Goal: Task Accomplishment & Management: Use online tool/utility

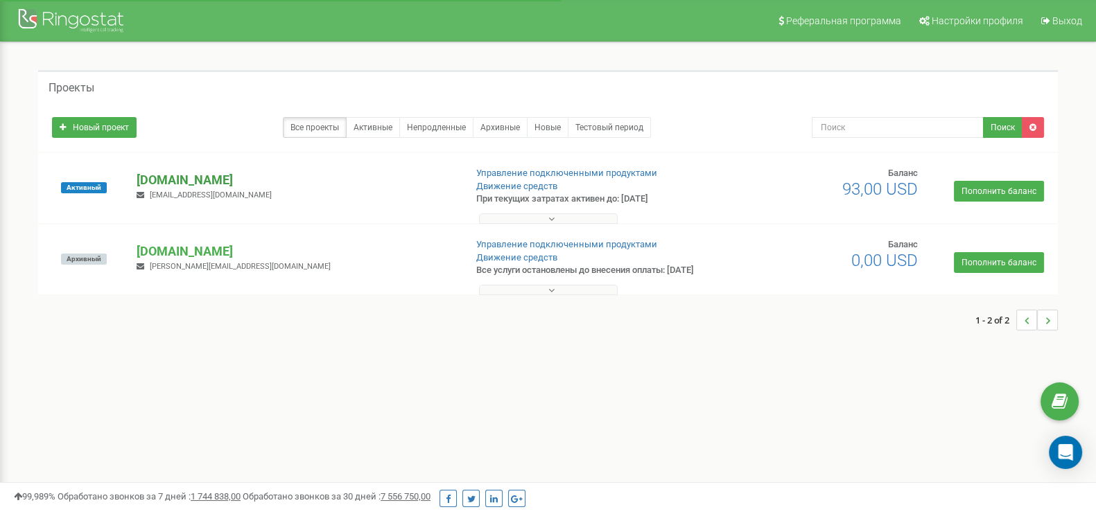
click at [173, 178] on p "[DOMAIN_NAME]" at bounding box center [295, 180] width 317 height 18
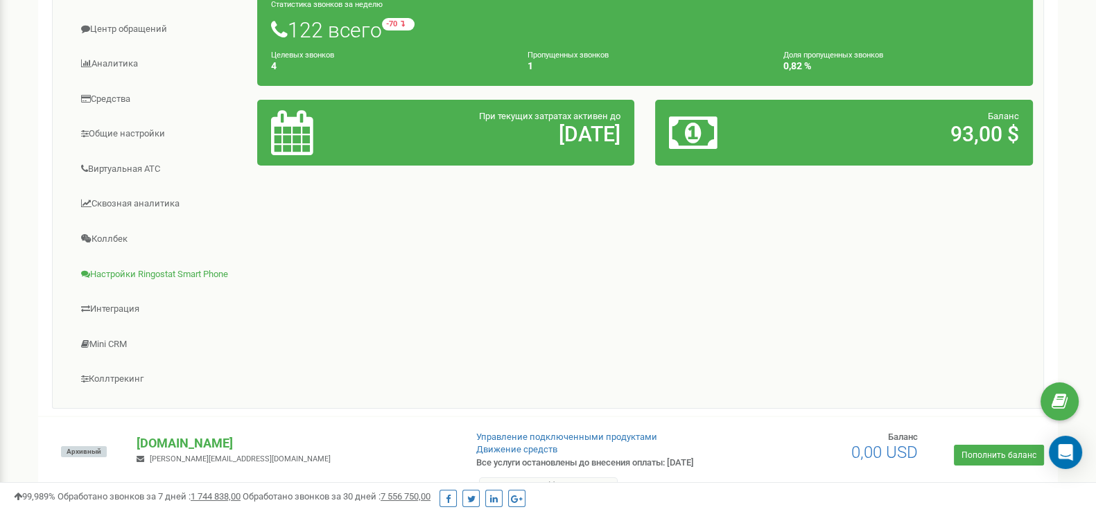
scroll to position [260, 0]
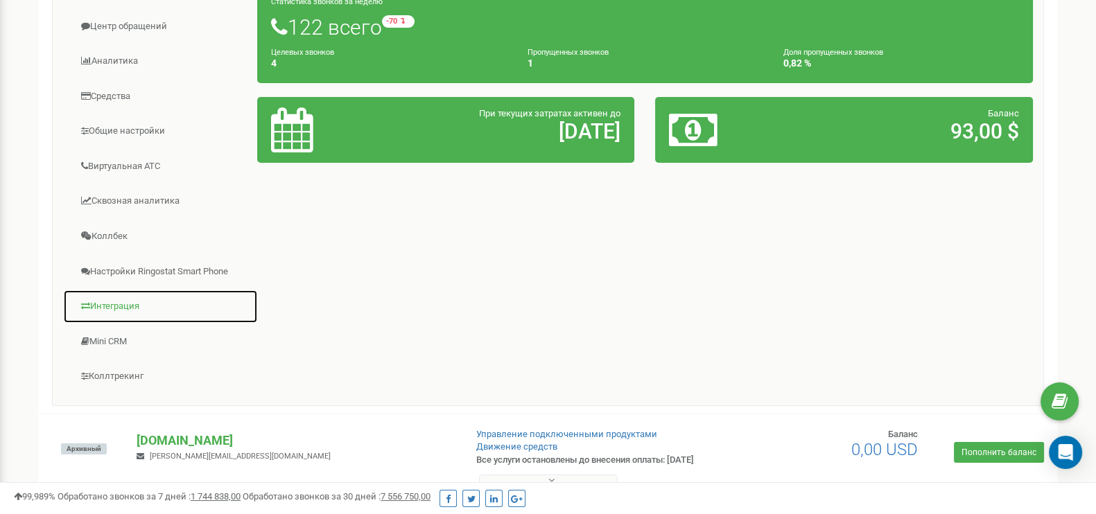
click at [132, 303] on link "Интеграция" at bounding box center [160, 307] width 195 height 34
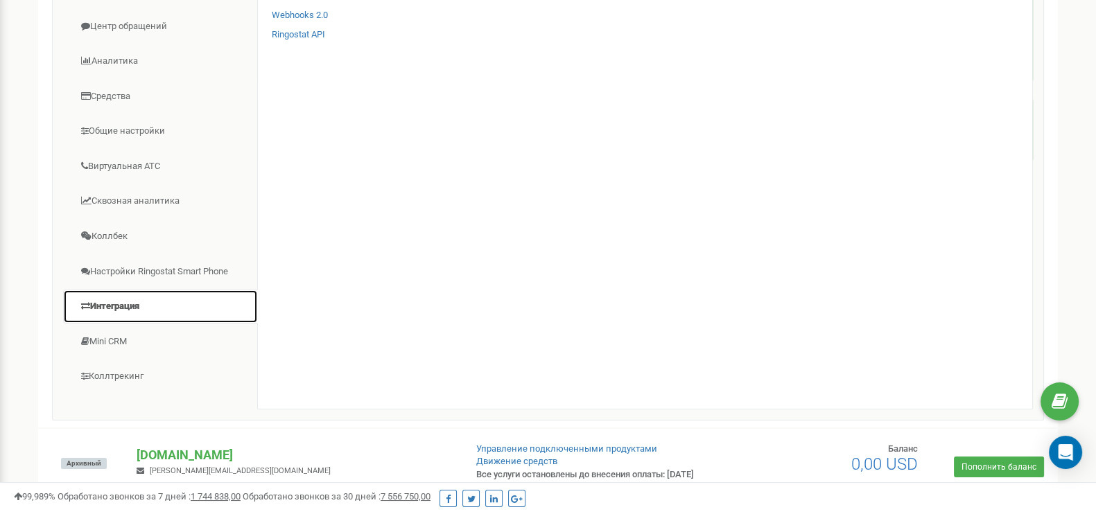
click at [119, 303] on link "Интеграция" at bounding box center [160, 307] width 195 height 34
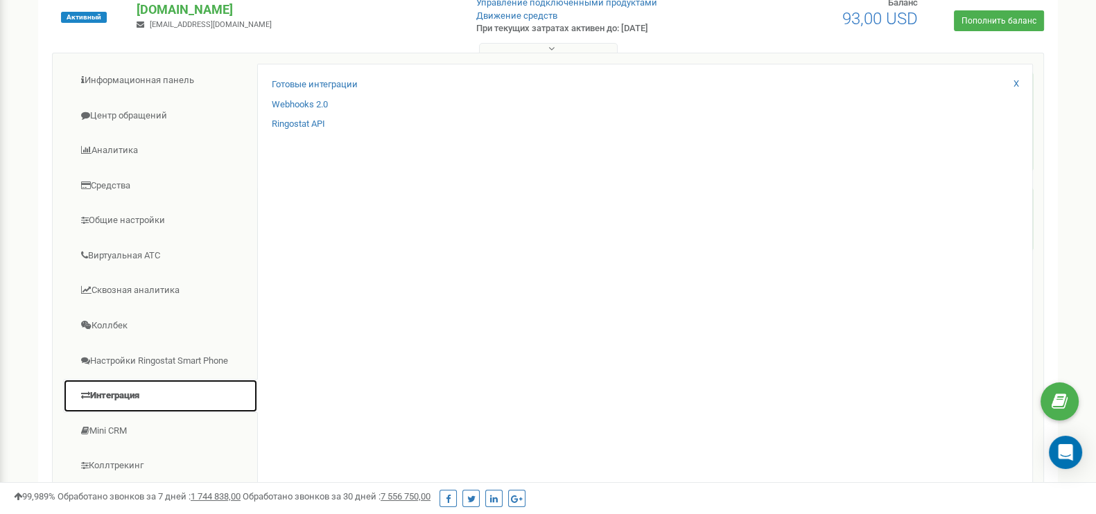
scroll to position [86, 0]
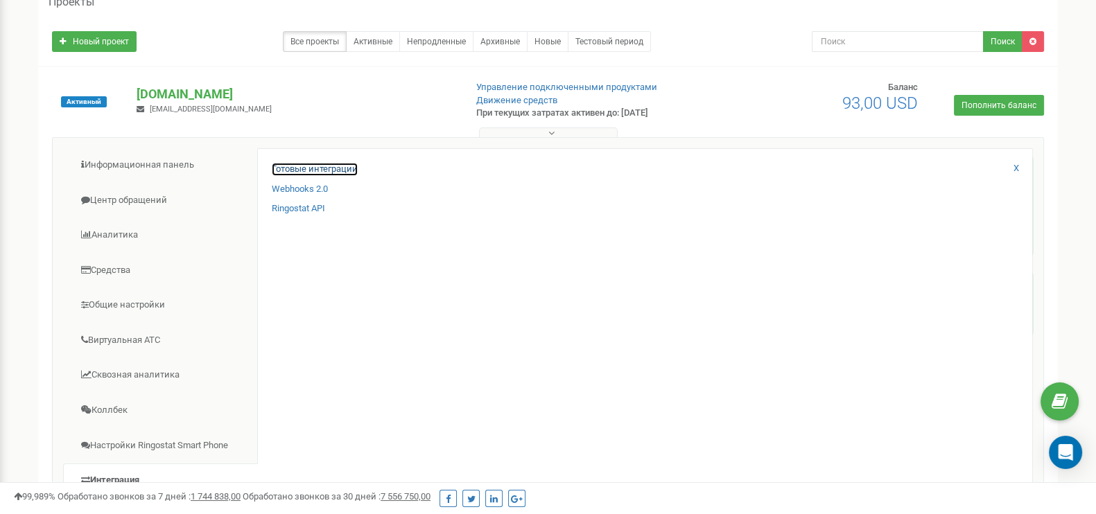
click at [308, 170] on link "Готовые интеграции" at bounding box center [315, 169] width 86 height 13
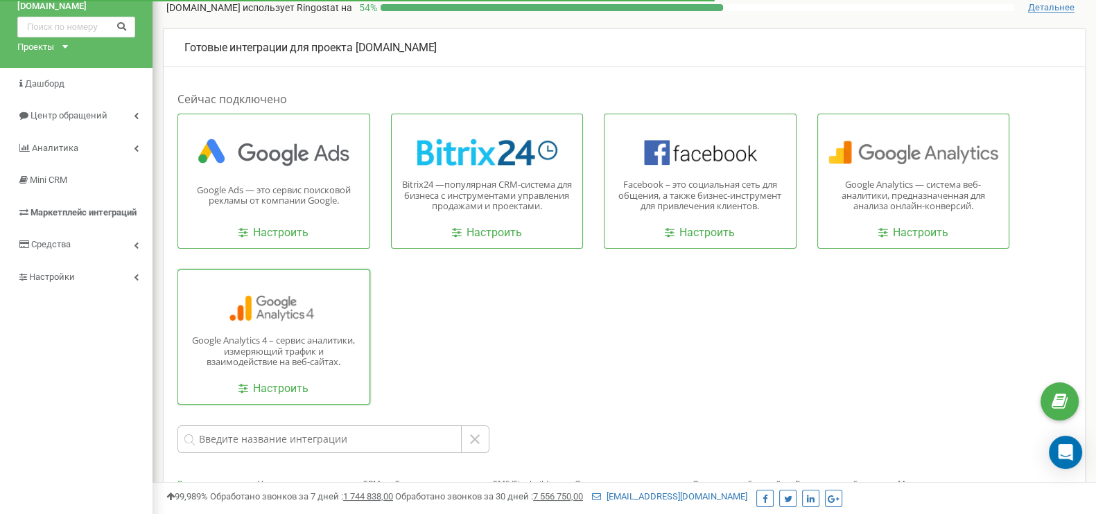
scroll to position [86, 0]
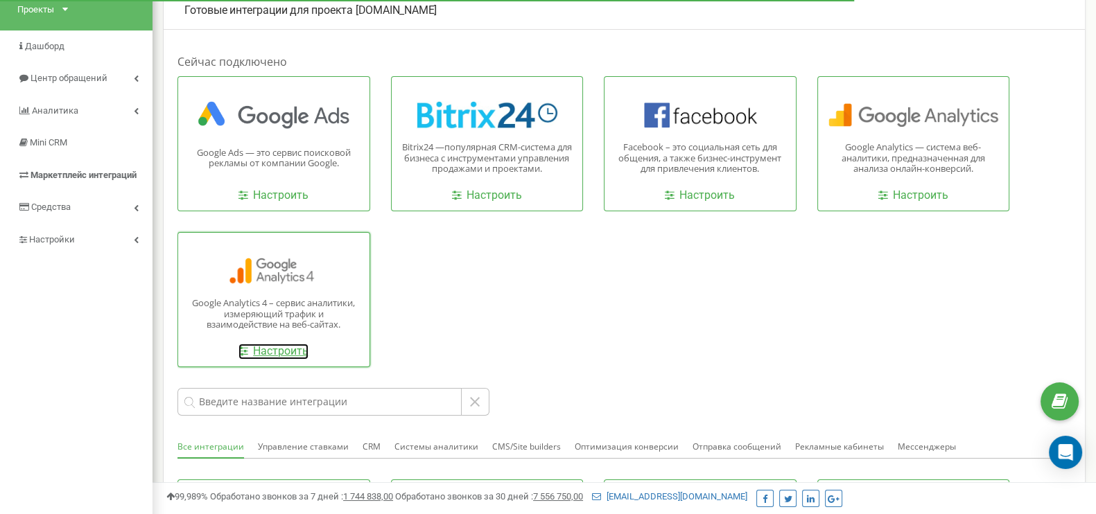
click at [273, 354] on link "Настроить" at bounding box center [273, 352] width 70 height 16
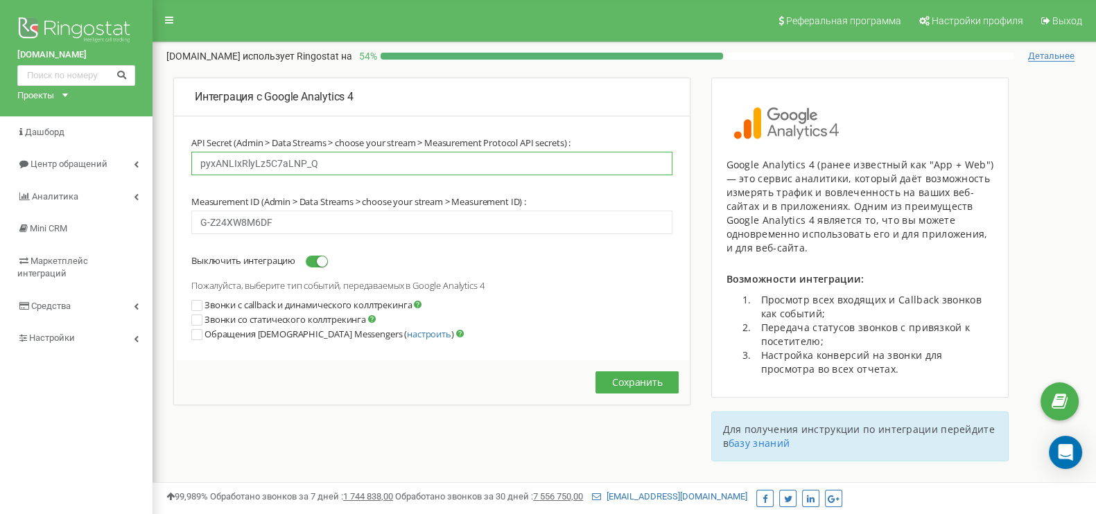
click at [326, 168] on input "pyxANLIxRlyLz5C7aLNP_Q" at bounding box center [431, 164] width 481 height 24
drag, startPoint x: 326, startPoint y: 168, endPoint x: 121, endPoint y: 150, distance: 205.2
click at [121, 150] on div "[DOMAIN_NAME] Проекты [DOMAIN_NAME] [DOMAIN_NAME] Дашборд Центр обращений Анали…" at bounding box center [548, 416] width 1096 height 832
click at [374, 438] on div "Интеграция с Google Analytics 4 API Secret (Admin > Data Streams > choose your …" at bounding box center [432, 262] width 538 height 369
drag, startPoint x: 340, startPoint y: 161, endPoint x: 161, endPoint y: 155, distance: 179.6
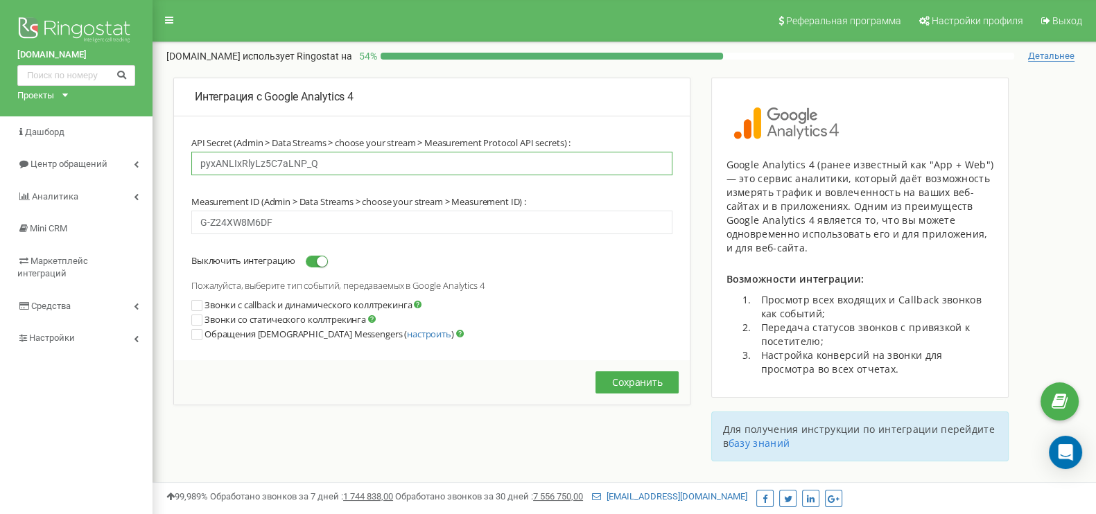
click at [161, 154] on div "Интеграция с Google Analytics 4 API Secret (Admin > Data Streams > choose your …" at bounding box center [623, 276] width 943 height 398
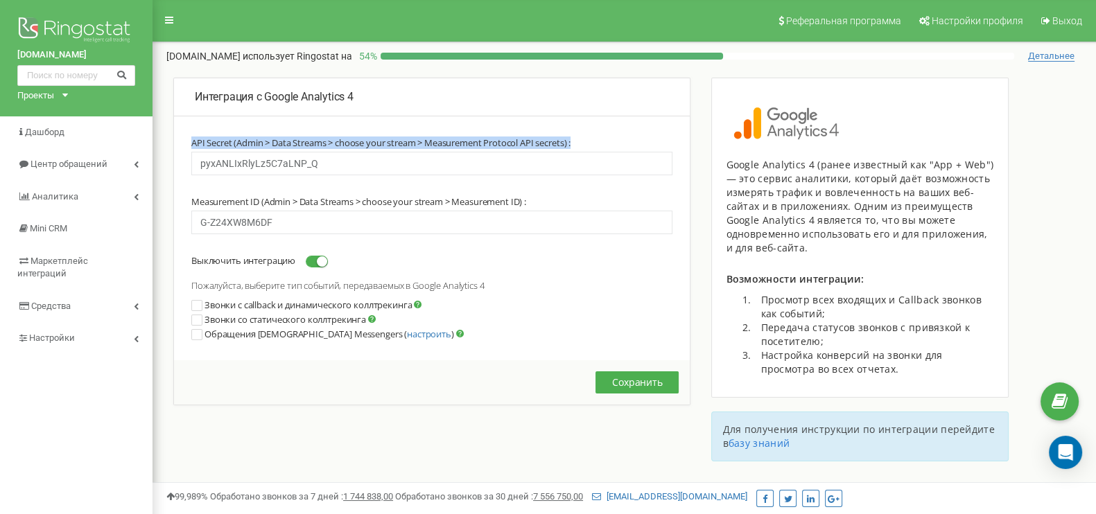
drag, startPoint x: 191, startPoint y: 140, endPoint x: 335, endPoint y: 164, distance: 146.1
click at [335, 164] on div "API Secret (Admin > Data Streams > choose your stream > Measurement Protocol AP…" at bounding box center [432, 248] width 516 height 223
copy div "API Secret (Admin > Data Streams > choose your stream > Measurement Protocol AP…"
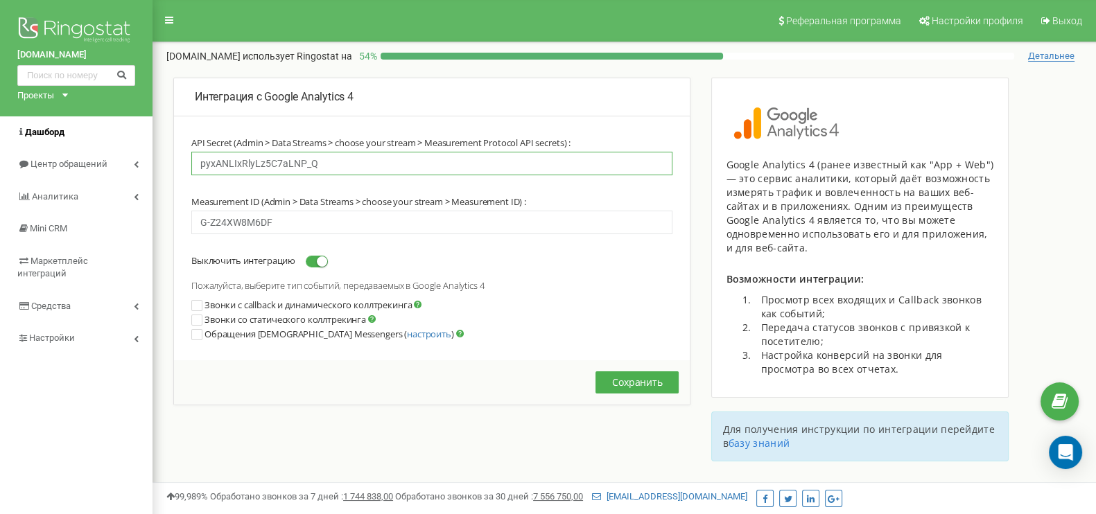
drag, startPoint x: 336, startPoint y: 157, endPoint x: 139, endPoint y: 137, distance: 197.9
click at [139, 137] on div "whitelines.com.ua Проекты whitelines.com.ua rihert.com Дашборд Центр обращений …" at bounding box center [548, 416] width 1096 height 832
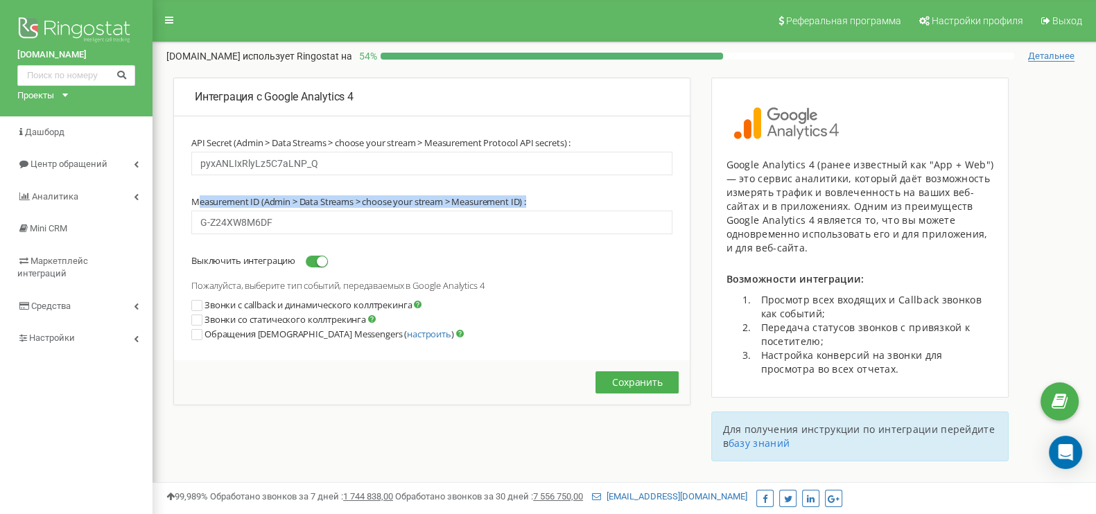
drag, startPoint x: 479, startPoint y: 196, endPoint x: 195, endPoint y: 205, distance: 283.6
click at [195, 205] on div "API Secret (Admin > Data Streams > choose your stream > Measurement Protocol AP…" at bounding box center [432, 248] width 516 height 223
drag, startPoint x: 536, startPoint y: 199, endPoint x: 187, endPoint y: 196, distance: 349.3
click at [187, 196] on div "API Secret (Admin > Data Streams > choose your stream > Measurement Protocol AP…" at bounding box center [432, 248] width 516 height 223
copy label "Measurement ID (Admin > Data Streams > choose your stream > Measurement ID) :"
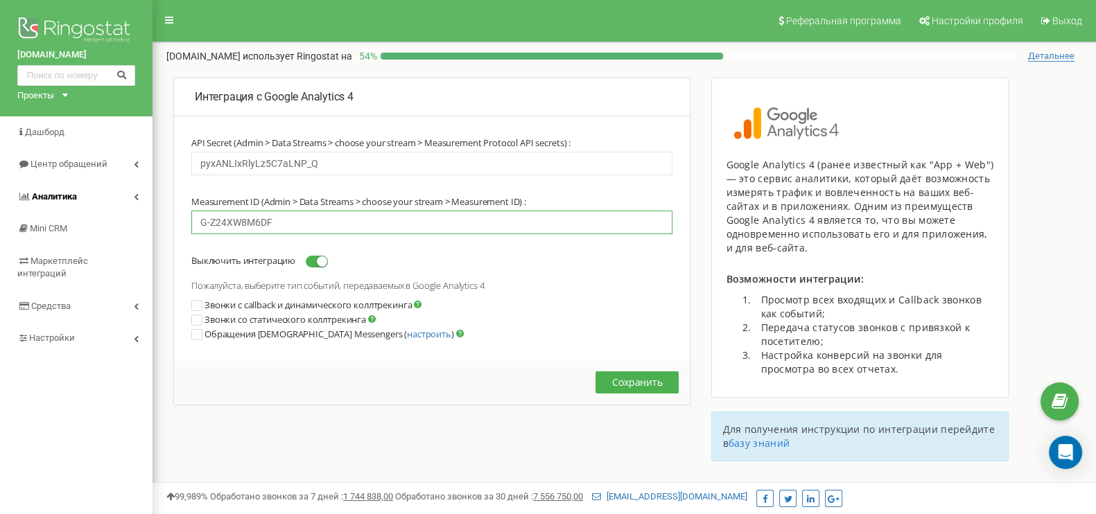
drag, startPoint x: 285, startPoint y: 223, endPoint x: 94, endPoint y: 209, distance: 191.8
click at [96, 208] on div "whitelines.com.ua Проекты whitelines.com.ua rihert.com Дашборд Центр обращений …" at bounding box center [548, 416] width 1096 height 832
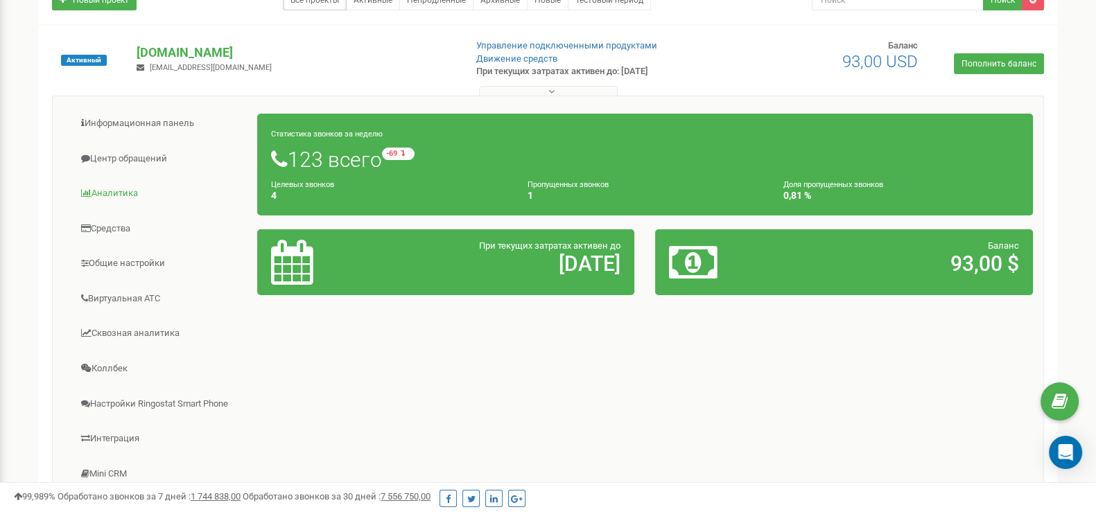
scroll to position [317, 0]
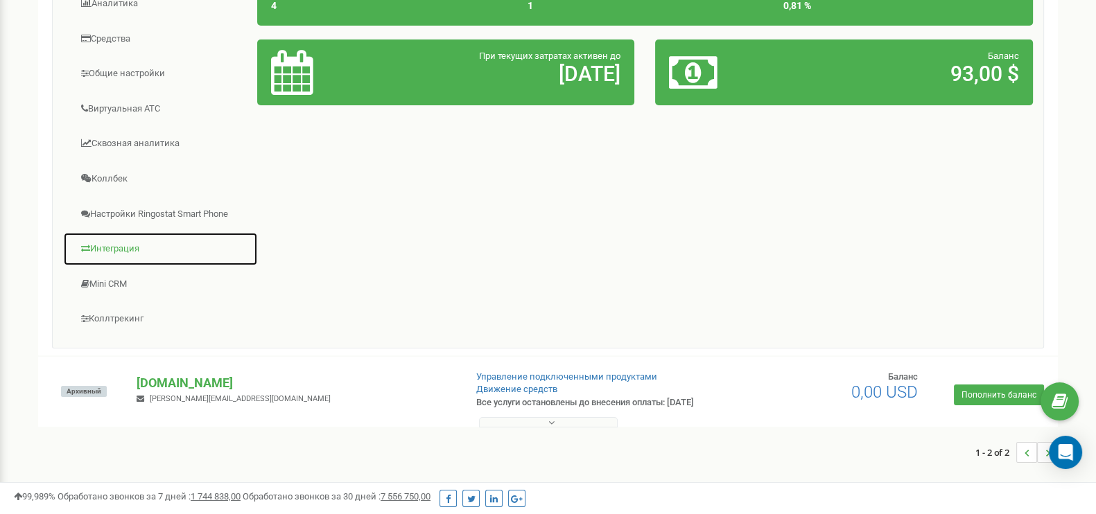
click at [110, 252] on link "Интеграция" at bounding box center [160, 249] width 195 height 34
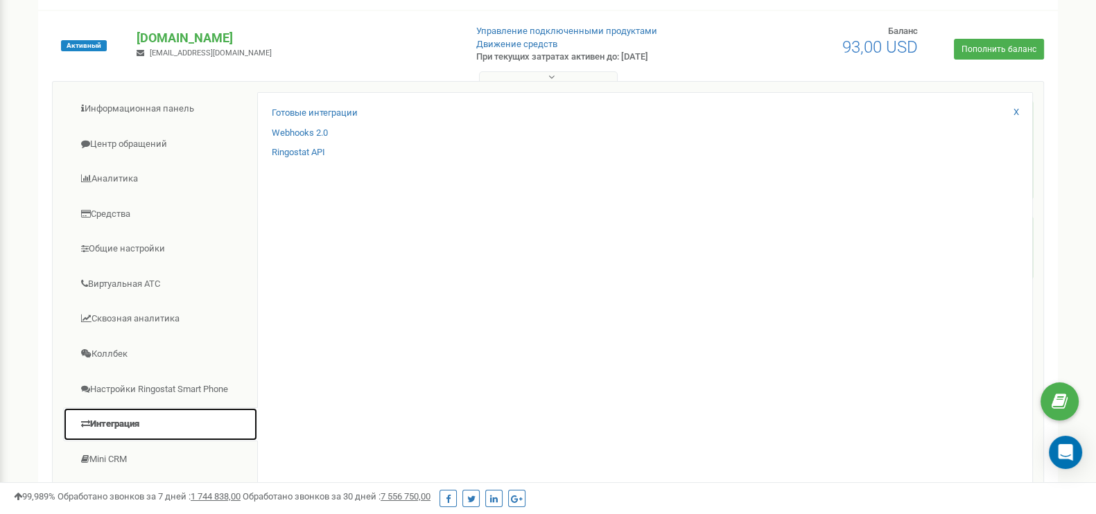
scroll to position [0, 0]
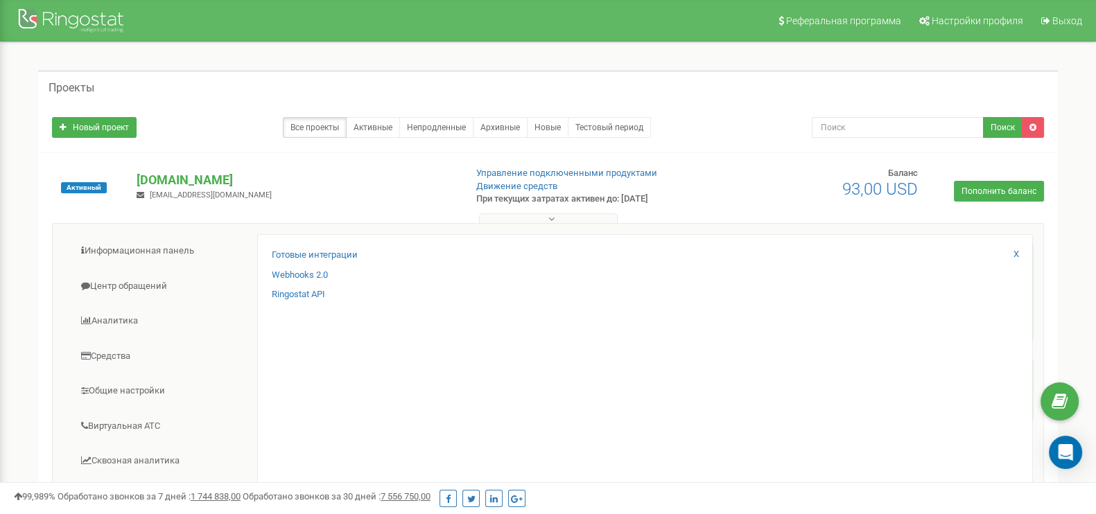
click at [306, 247] on div "Готовые интеграции Webhooks 2.0 Ringostat API X" at bounding box center [645, 451] width 776 height 435
click at [308, 250] on link "Готовые интеграции" at bounding box center [315, 255] width 86 height 13
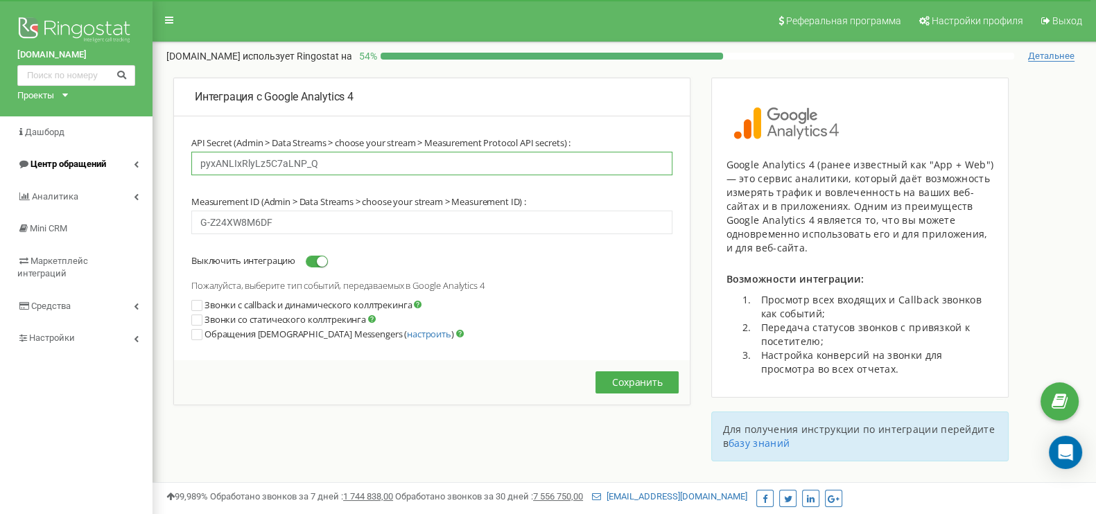
drag, startPoint x: 342, startPoint y: 163, endPoint x: 146, endPoint y: 156, distance: 196.9
click at [146, 156] on div "[DOMAIN_NAME] Проекты [DOMAIN_NAME] [DOMAIN_NAME] Дашборд Центр обращений Анали…" at bounding box center [548, 416] width 1096 height 832
paste input "W3Bd8aqYSTig67DxocVESA"
type input "W3Bd8aqYSTig67DxocVESA"
drag, startPoint x: 178, startPoint y: 220, endPoint x: 125, endPoint y: 243, distance: 58.1
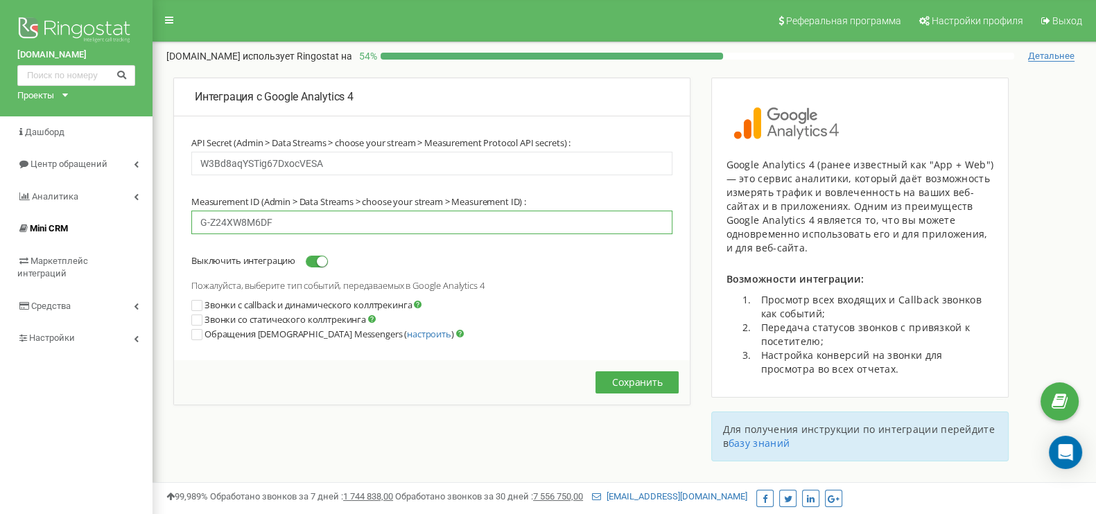
click at [164, 223] on div "Интеграция с Google Analytics 4 API Secret (Admin > Data Streams > choose your …" at bounding box center [432, 262] width 538 height 369
paste input "MF8DQ7NSWR"
type input "G-MF8DQ7NSWR"
click at [486, 308] on div "Звонки с callback и динамического коллтрекинга" at bounding box center [431, 306] width 481 height 15
click at [195, 300] on div "Звонки с callback и динамического коллтрекинга" at bounding box center [431, 306] width 481 height 15
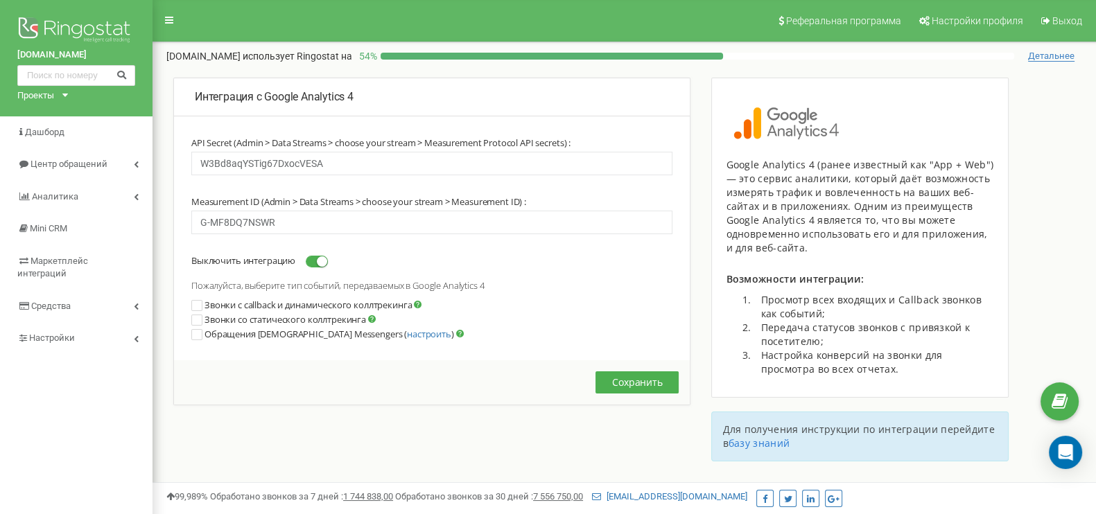
click at [195, 303] on ins at bounding box center [197, 306] width 10 height 10
click at [627, 386] on button "Сохранить" at bounding box center [636, 382] width 83 height 22
click at [647, 384] on button "Сохранить" at bounding box center [636, 382] width 83 height 22
click at [647, 394] on button "Сохранить" at bounding box center [636, 382] width 83 height 22
drag, startPoint x: 329, startPoint y: 166, endPoint x: 70, endPoint y: 154, distance: 259.5
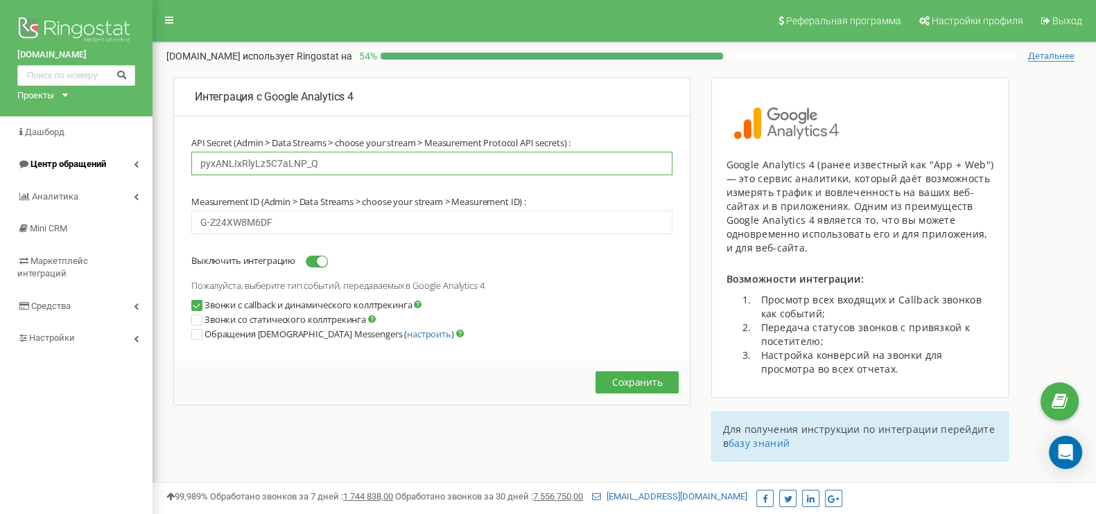
click at [70, 154] on div "whitelines.com.ua Проекты whitelines.com.ua rihert.com Дашборд Центр обращений …" at bounding box center [548, 416] width 1096 height 832
paste input "W3Bd8aqYSTig67DxocVESA"
type input "W3Bd8aqYSTig67DxocVESA"
drag, startPoint x: 288, startPoint y: 224, endPoint x: 94, endPoint y: 213, distance: 194.3
click at [94, 213] on div "whitelines.com.ua Проекты whitelines.com.ua rihert.com Дашборд Центр обращений …" at bounding box center [548, 416] width 1096 height 832
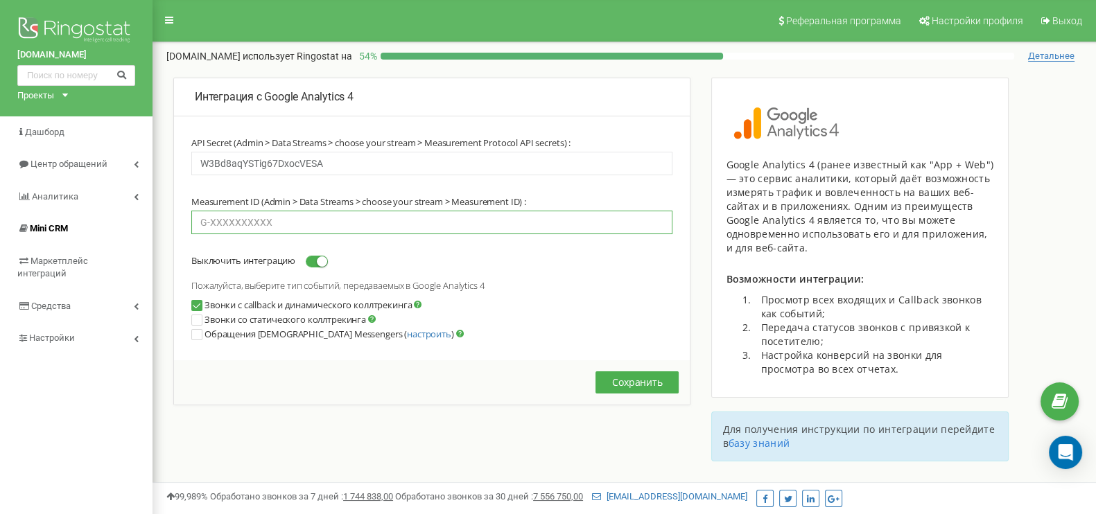
paste input "G-MF8DQ7NSWR"
type input "G-MF8DQ7NSWR"
click at [633, 393] on button "Сохранить" at bounding box center [636, 382] width 83 height 22
